Goal: Task Accomplishment & Management: Use online tool/utility

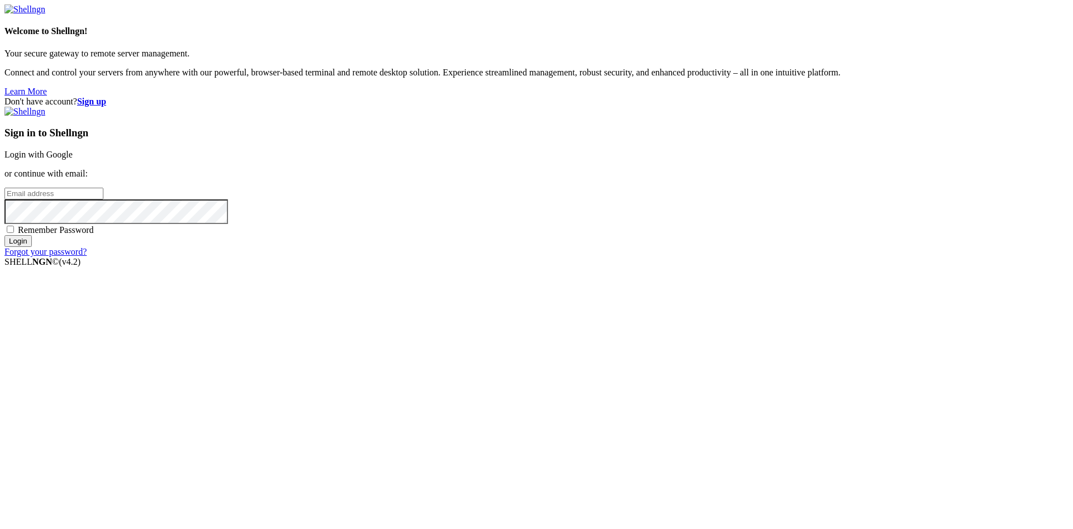
click at [692, 257] on div "Sign in to Shellngn Login with Google or continue with email: Remember Password…" at bounding box center [536, 182] width 1064 height 150
click at [103, 200] on input "email" at bounding box center [53, 194] width 99 height 12
click at [684, 219] on div "Sign in to Shellngn Login with Google or continue with email: Remember Password…" at bounding box center [536, 182] width 1064 height 150
click at [73, 159] on link "Login with Google" at bounding box center [38, 155] width 68 height 10
click at [832, 97] on div "Don't have account? Sign up Sign in to Shellngn Login with Google or continue w…" at bounding box center [536, 177] width 1064 height 160
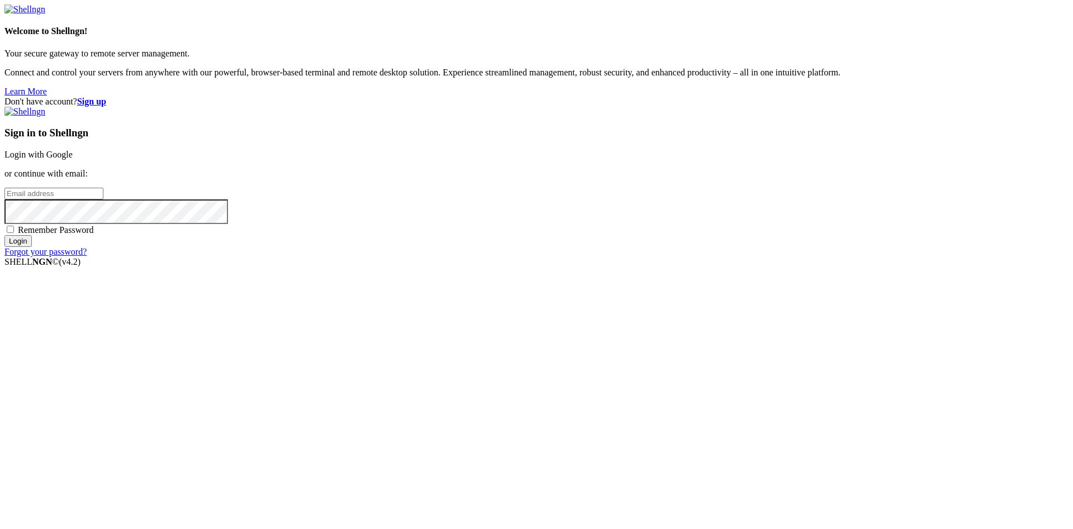
click at [103, 200] on input "email" at bounding box center [53, 194] width 99 height 12
click at [94, 235] on span "Remember Password" at bounding box center [56, 230] width 76 height 10
click at [14, 233] on input "Remember Password" at bounding box center [10, 229] width 7 height 7
click at [94, 235] on span "Remember Password" at bounding box center [56, 230] width 76 height 10
click at [14, 233] on input "Remember Password" at bounding box center [10, 229] width 7 height 7
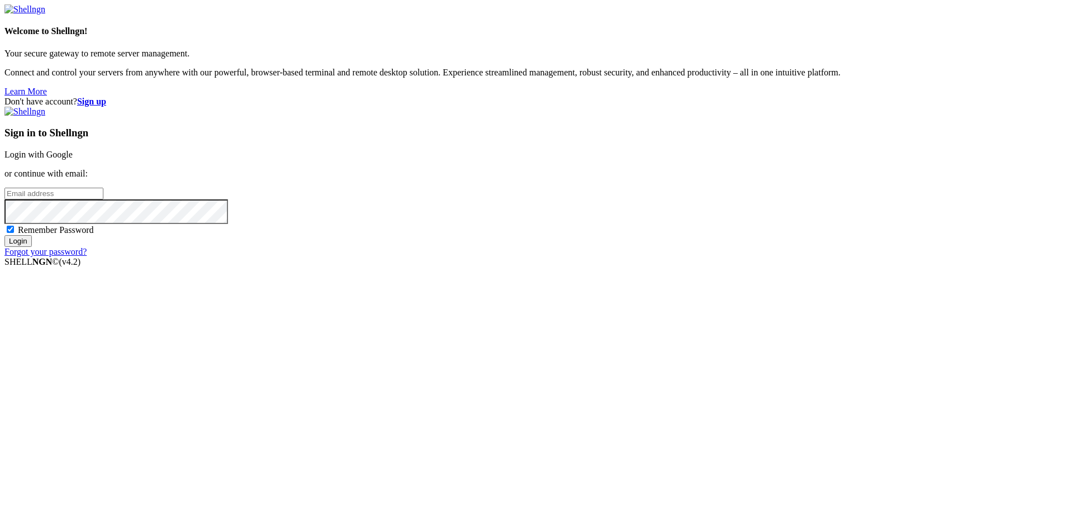
checkbox input "false"
click at [73, 159] on link "Login with Google" at bounding box center [38, 155] width 68 height 10
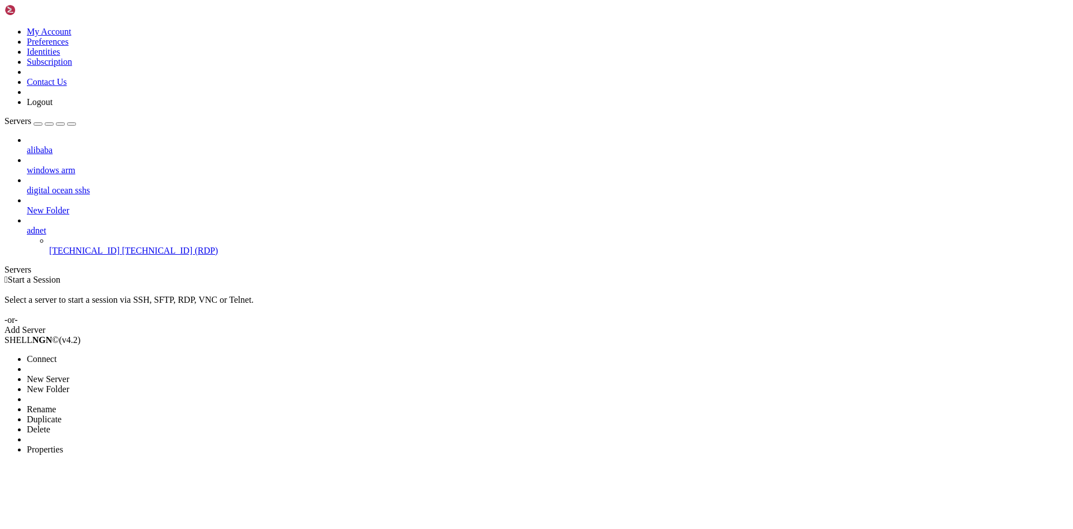
click at [69, 375] on span "New Server" at bounding box center [48, 380] width 42 height 10
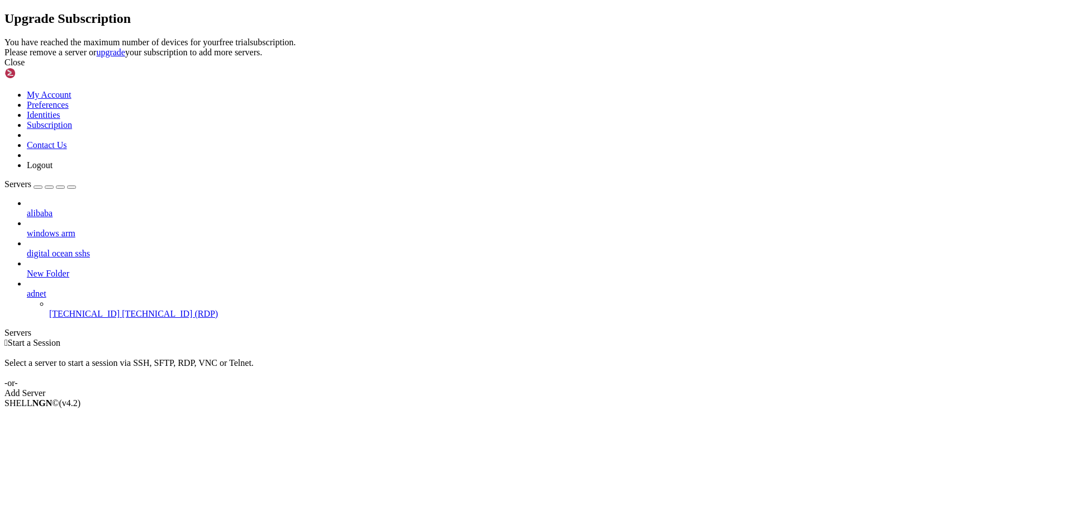
click at [676, 68] on div "Close" at bounding box center [536, 63] width 1064 height 10
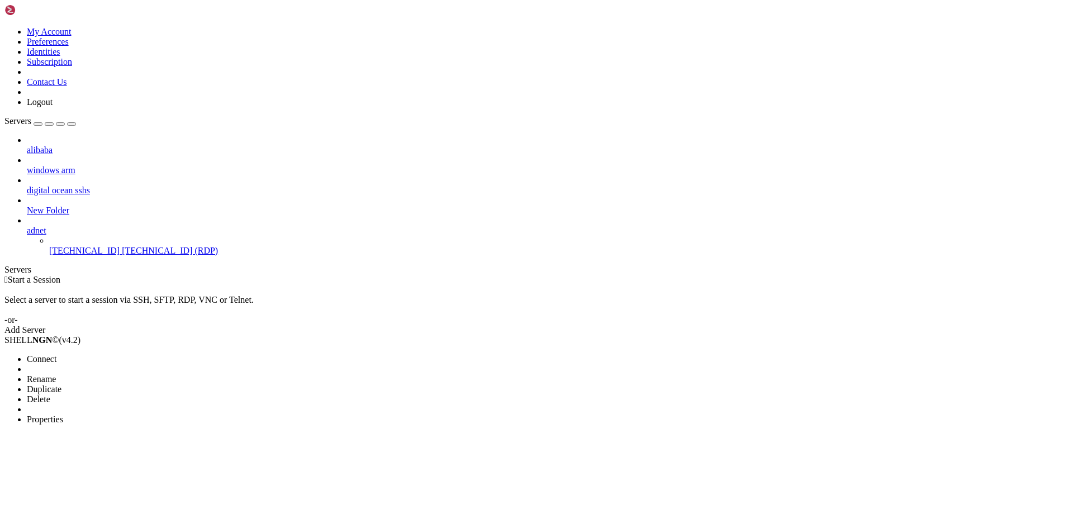
click at [63, 415] on span "Properties" at bounding box center [45, 420] width 36 height 10
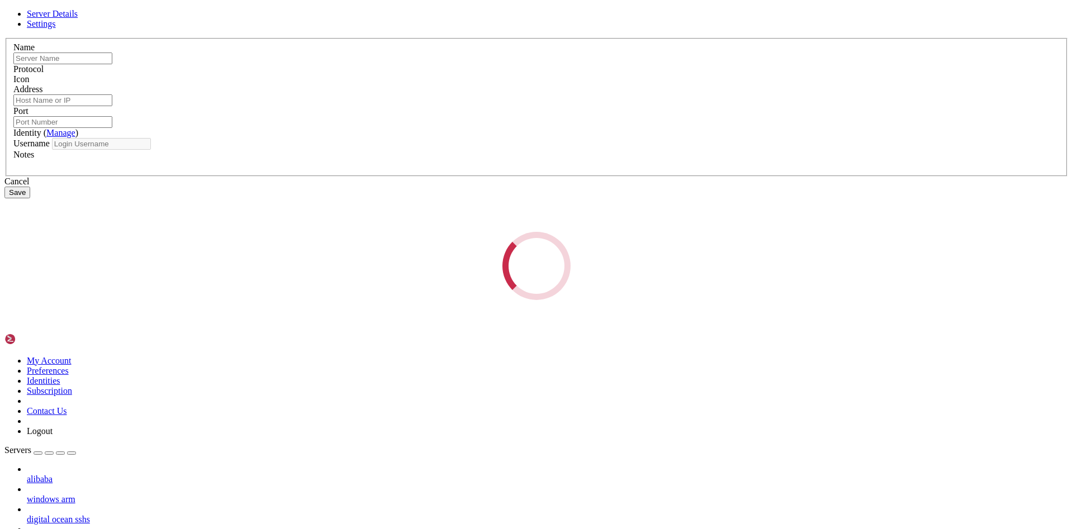
type input "[TECHNICAL_ID]"
type input "3389"
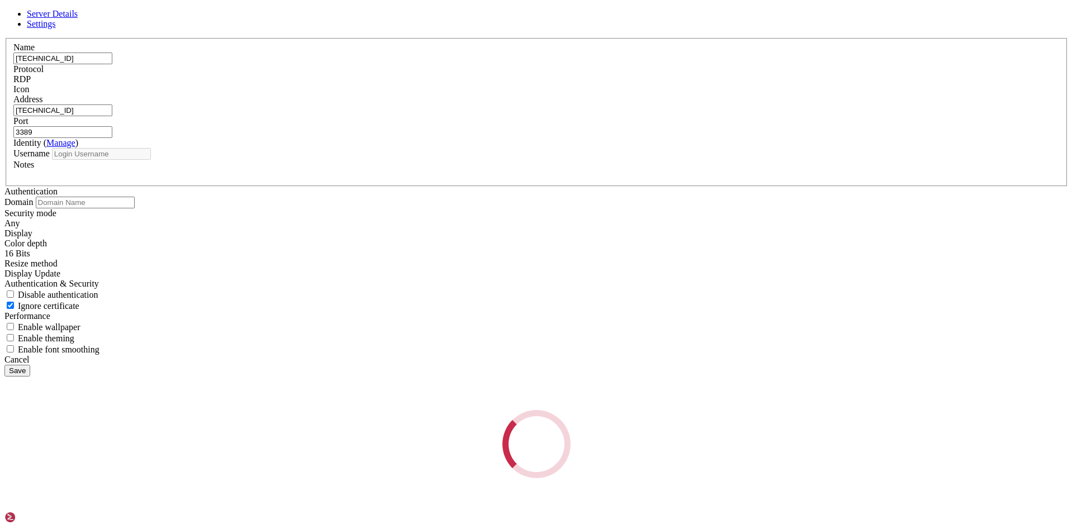
type input "[PERSON_NAME]"
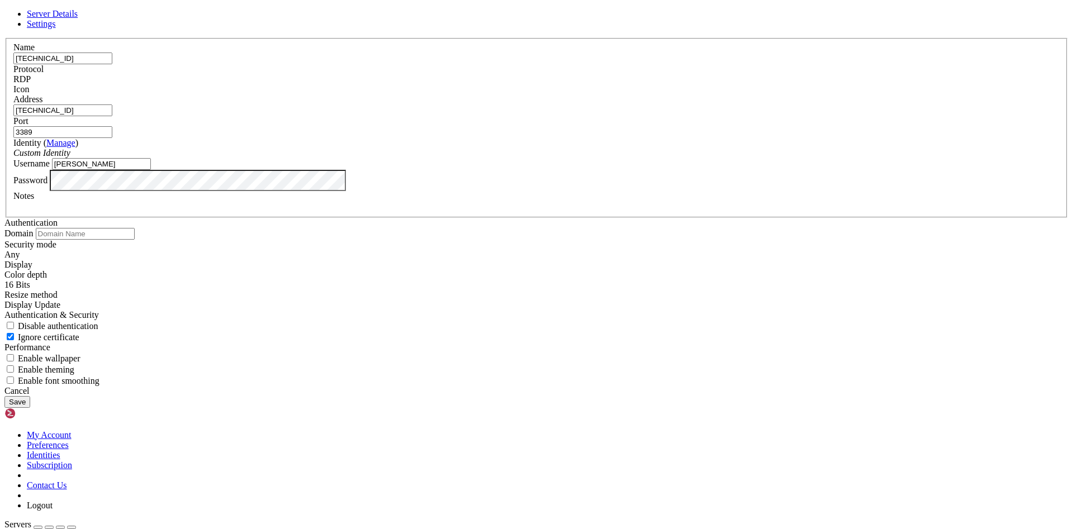
click at [600, 84] on div "RDP" at bounding box center [536, 79] width 1047 height 10
click at [607, 84] on div "RDP" at bounding box center [536, 79] width 1047 height 10
click at [112, 138] on input "3389" at bounding box center [62, 132] width 99 height 12
drag, startPoint x: 594, startPoint y: 205, endPoint x: 566, endPoint y: 205, distance: 28.0
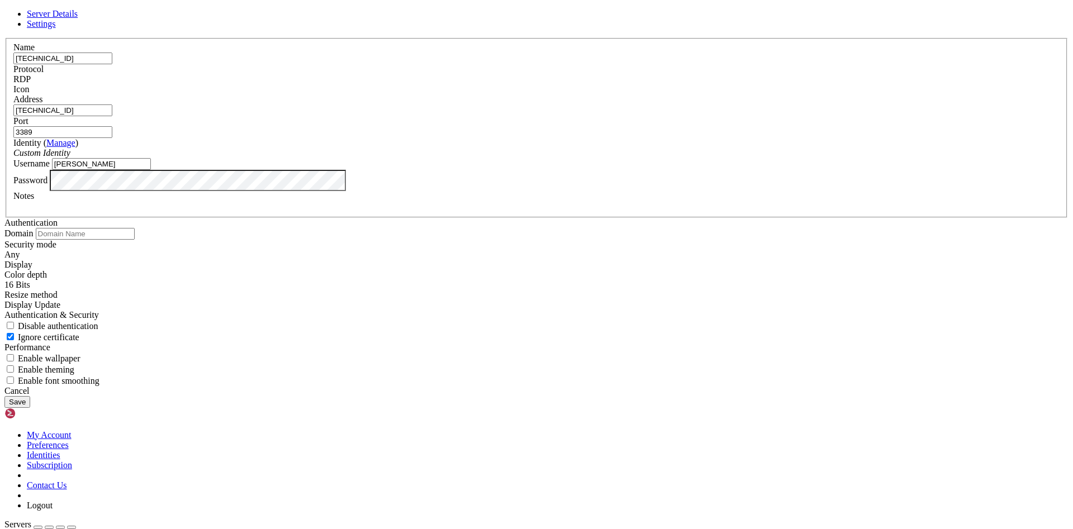
click at [566, 138] on div "Port 3389" at bounding box center [536, 127] width 1047 height 22
click at [112, 138] on input "3389" at bounding box center [62, 132] width 99 height 12
drag, startPoint x: 601, startPoint y: 210, endPoint x: 575, endPoint y: 211, distance: 26.3
click at [112, 138] on input "3389" at bounding box center [62, 132] width 99 height 12
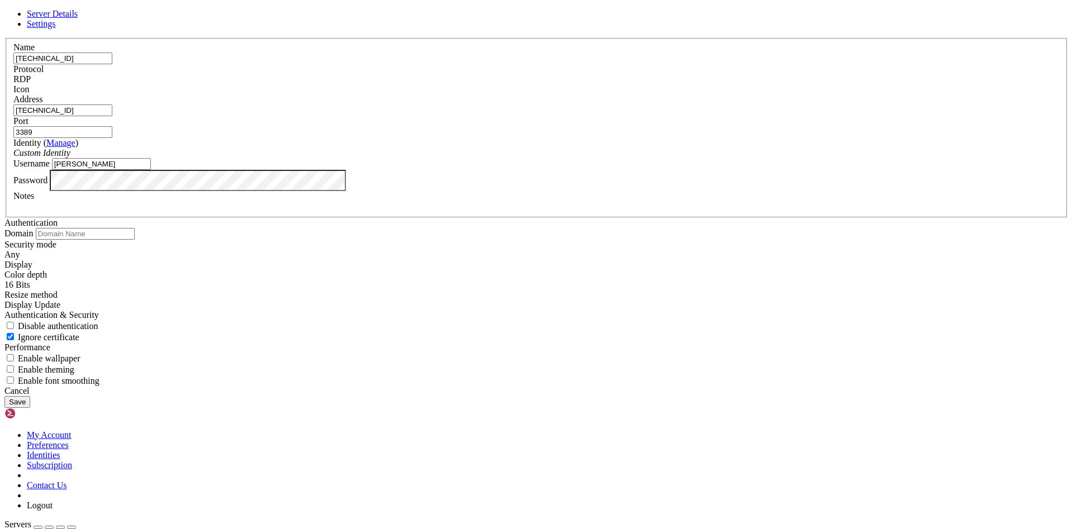
click at [112, 138] on input "3389" at bounding box center [62, 132] width 99 height 12
type input "5000"
click at [112, 64] on input "[TECHNICAL_ID]" at bounding box center [62, 59] width 99 height 12
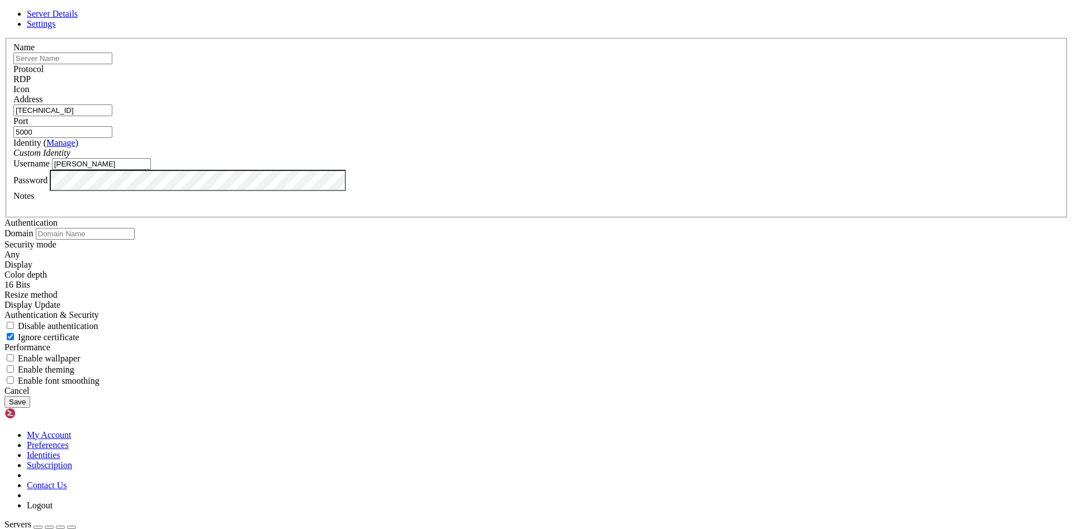
click at [112, 116] on input "[TECHNICAL_ID]" at bounding box center [62, 111] width 99 height 12
click at [151, 170] on input "[PERSON_NAME]" at bounding box center [101, 164] width 99 height 12
click at [641, 126] on div "Name Protocol RDP Icon Address Port 5000 ( Manage )" at bounding box center [536, 212] width 1064 height 348
